Goal: Task Accomplishment & Management: Use online tool/utility

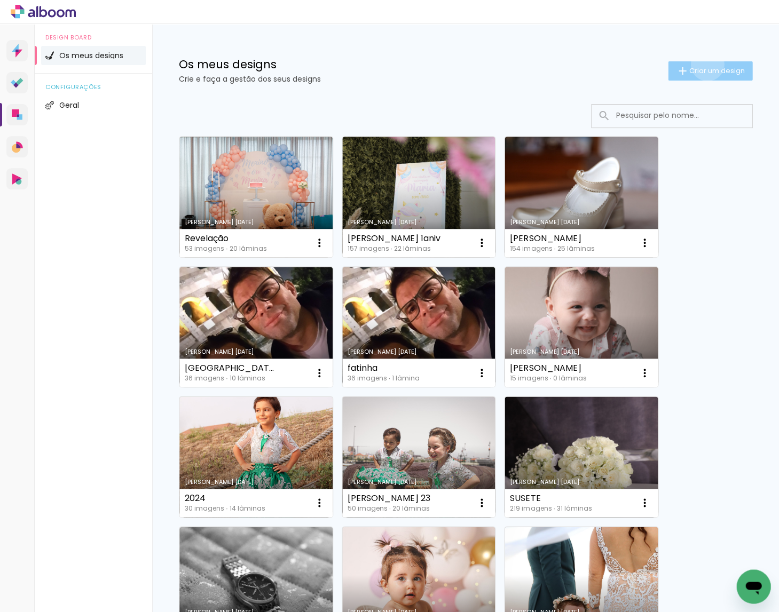
click at [704, 64] on paper-button "Criar um design" at bounding box center [710, 70] width 84 height 19
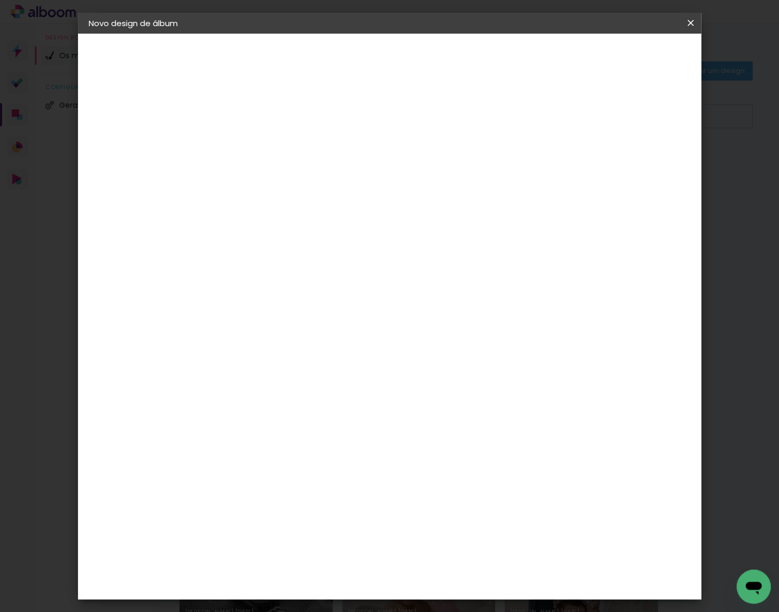
click at [263, 149] on input at bounding box center [263, 142] width 0 height 17
type input "[PERSON_NAME]"
type paper-input "[PERSON_NAME]"
click at [0, 0] on slot "Avançar" at bounding box center [0, 0] width 0 height 0
drag, startPoint x: 548, startPoint y: 163, endPoint x: 561, endPoint y: 139, distance: 27.5
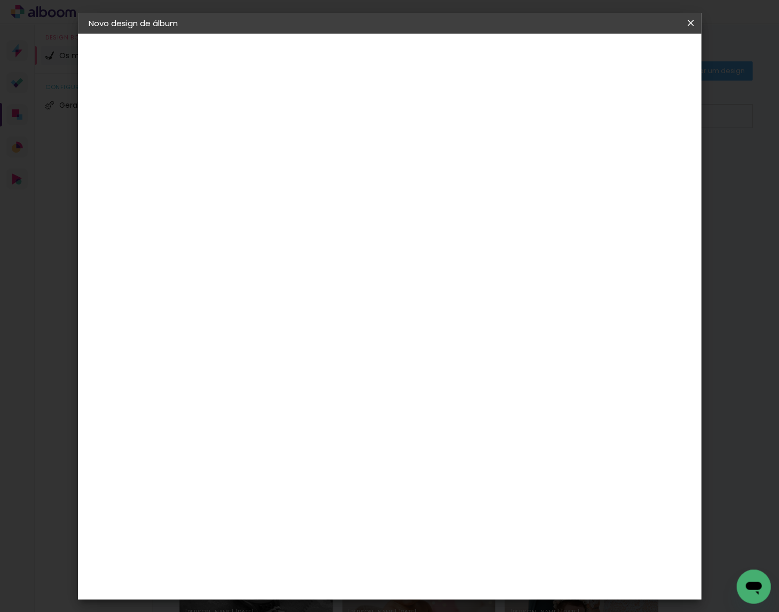
click at [0, 0] on slot "Tamanho Livre" at bounding box center [0, 0] width 0 height 0
click at [0, 0] on slot "Avançar" at bounding box center [0, 0] width 0 height 0
click at [238, 284] on input "30" at bounding box center [230, 287] width 28 height 16
type input "20"
type paper-input "20"
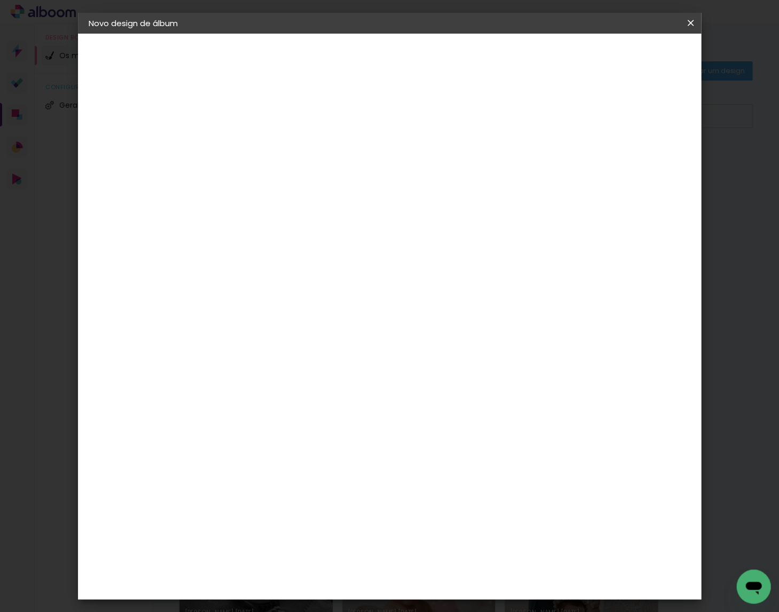
click at [456, 352] on input "60" at bounding box center [452, 354] width 28 height 16
type input "40"
type paper-input "40"
click at [631, 55] on span "Iniciar design" at bounding box center [606, 55] width 49 height 7
